Goal: Navigation & Orientation: Find specific page/section

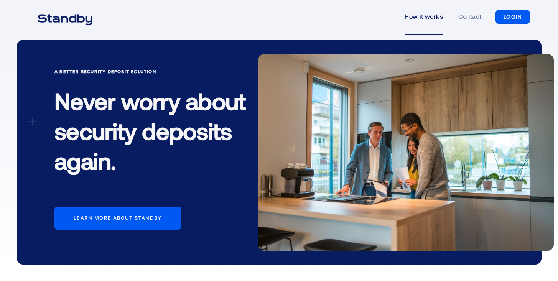
click at [426, 15] on link "How it works" at bounding box center [424, 16] width 38 height 35
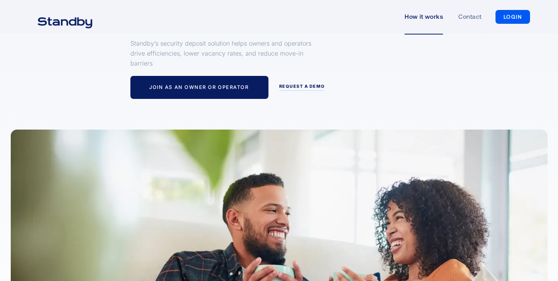
scroll to position [123, 0]
click at [76, 22] on img "home" at bounding box center [65, 21] width 74 height 19
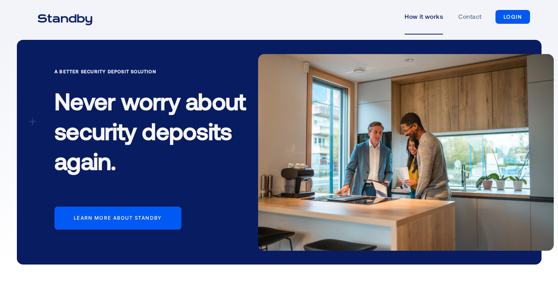
click at [434, 23] on link "How it works" at bounding box center [424, 16] width 38 height 35
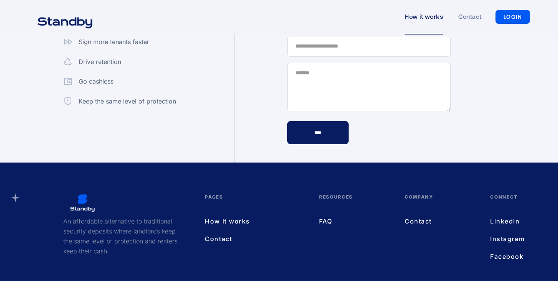
scroll to position [2167, 0]
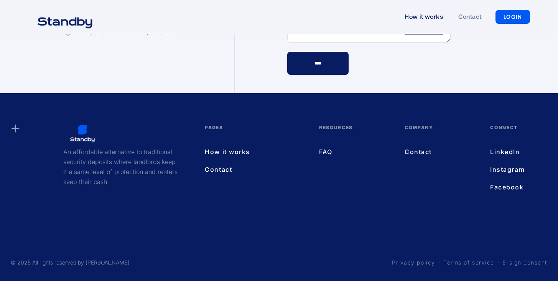
click at [501, 150] on link "LinkedIn" at bounding box center [511, 152] width 42 height 10
